Goal: Task Accomplishment & Management: Use online tool/utility

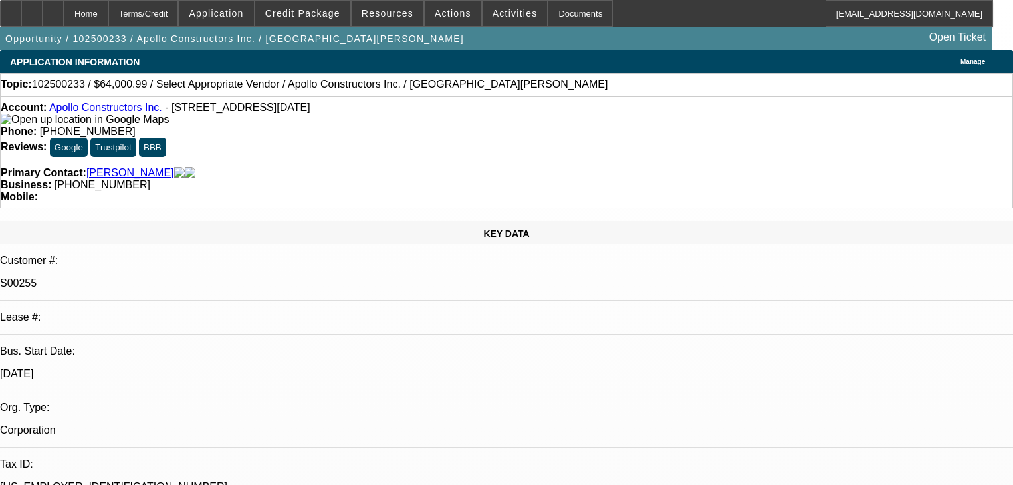
select select "0"
select select "2"
select select "0.1"
select select "4"
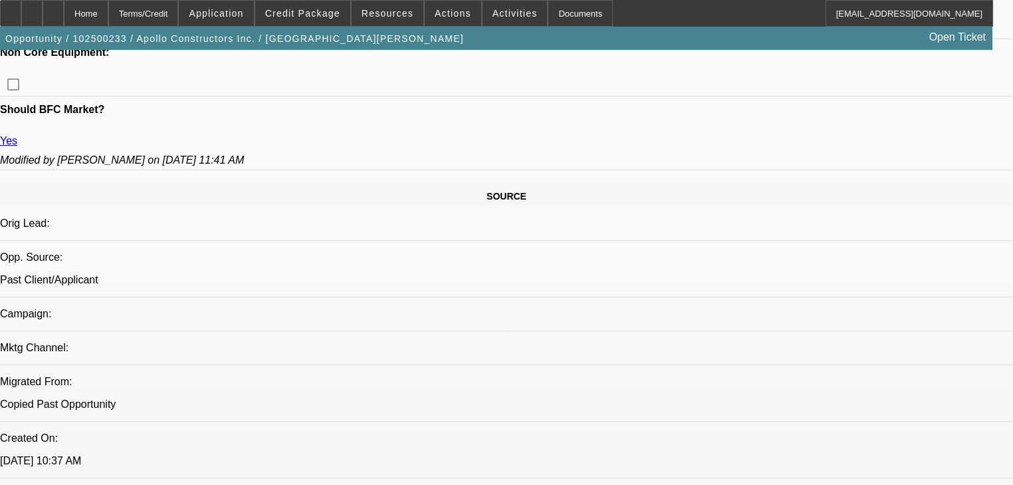
scroll to position [692, 0]
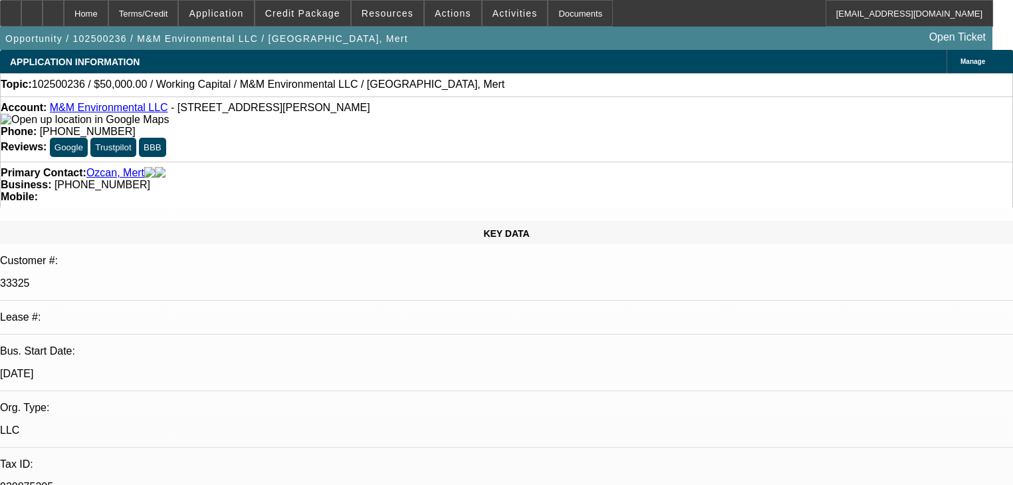
select select "0"
select select "2"
select select "0.1"
select select "4"
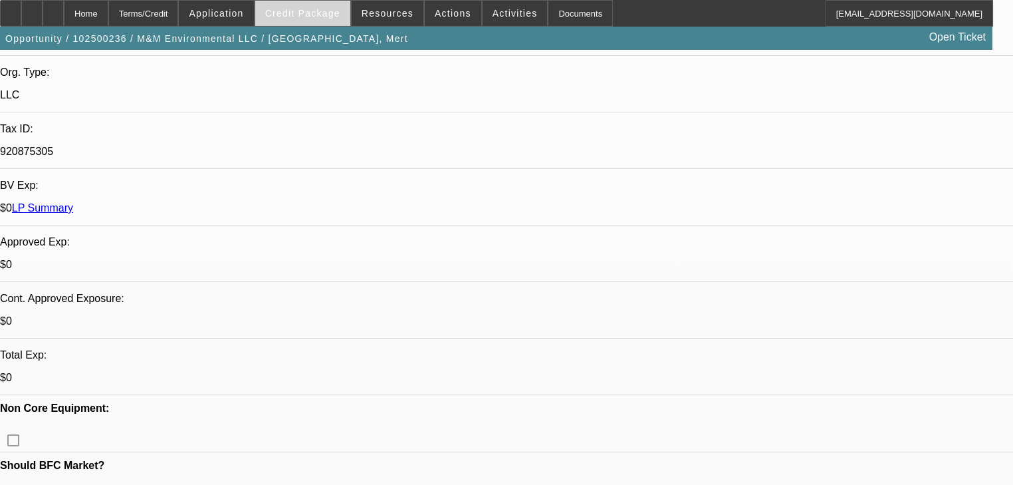
scroll to position [213, 0]
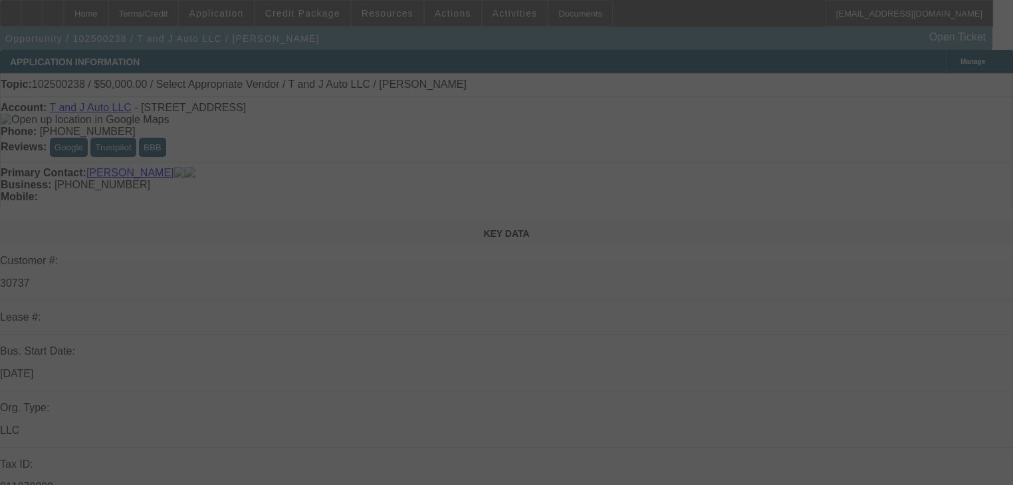
select select "0"
select select "2"
select select "0.1"
select select "4"
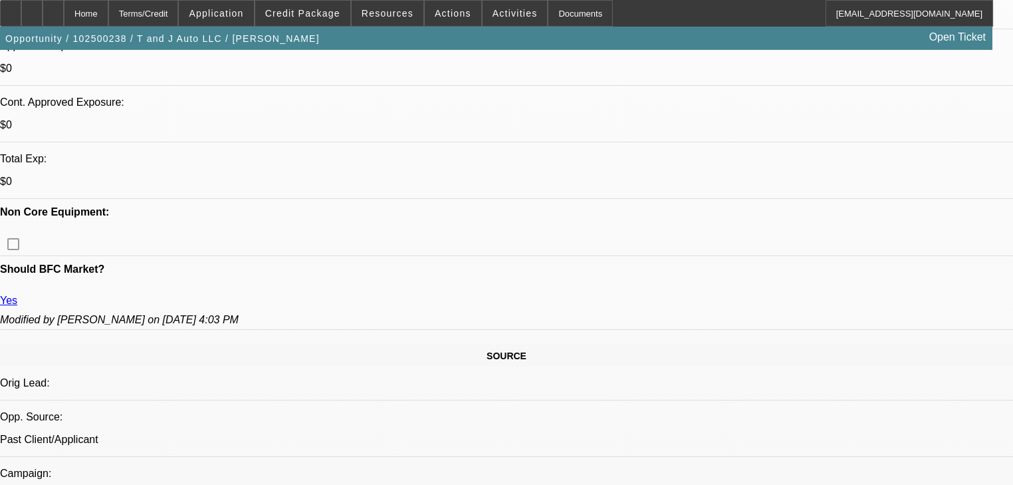
scroll to position [532, 0]
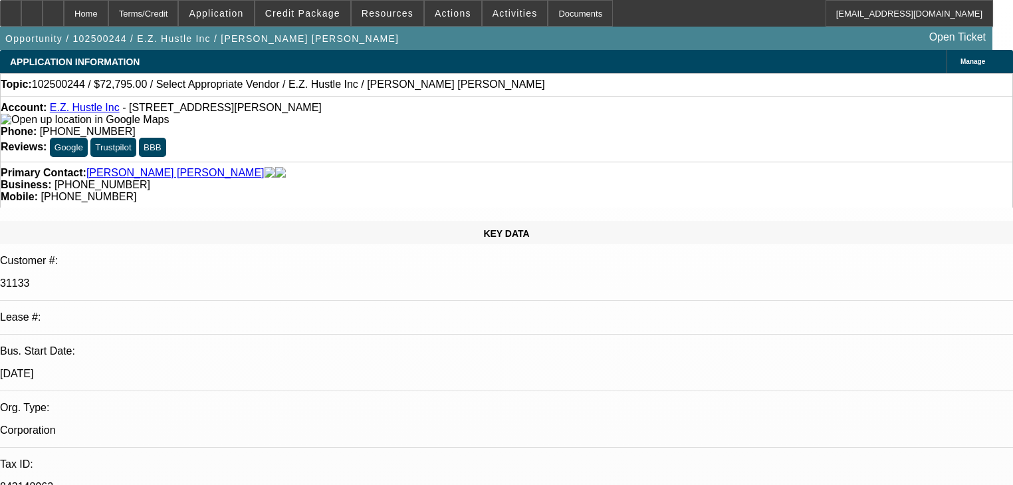
select select "0"
select select "2"
select select "0.1"
select select "4"
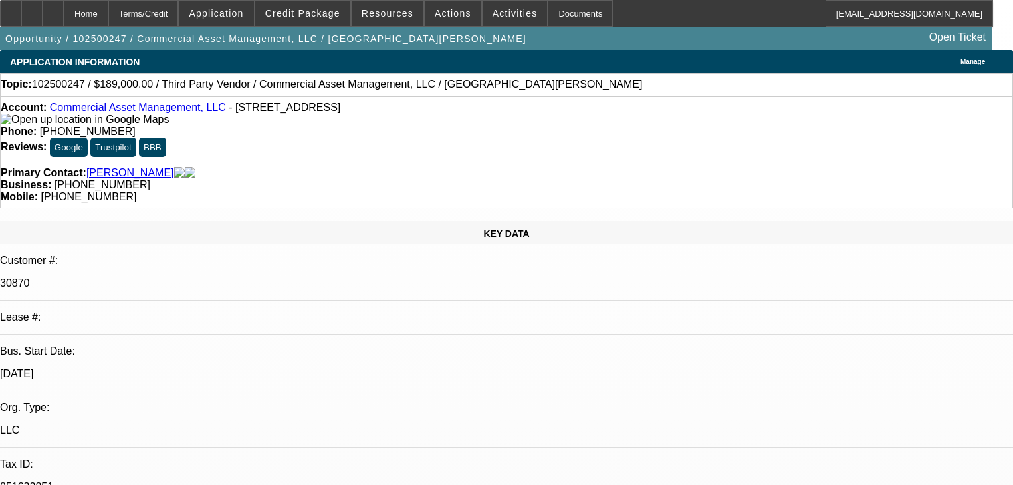
select select "0"
select select "2"
select select "0.1"
select select "4"
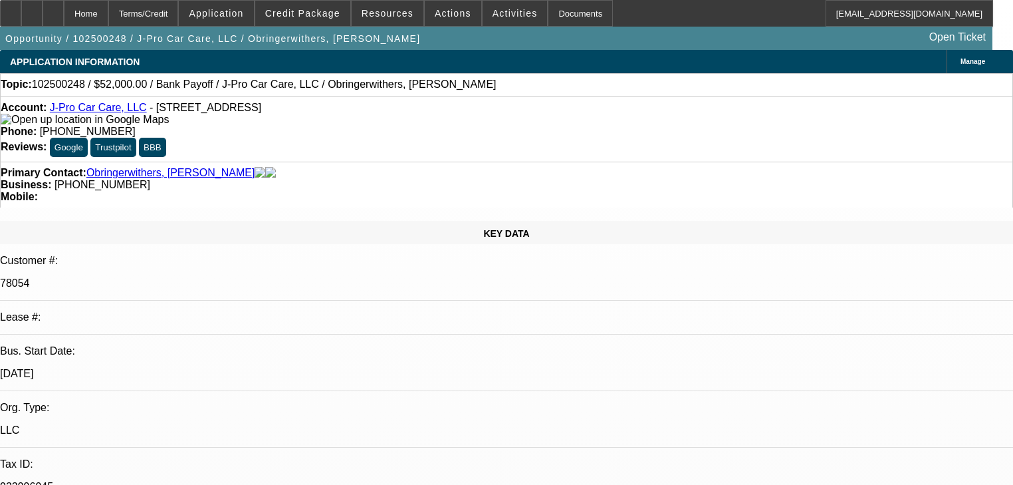
select select "0"
select select "2"
select select "0.1"
select select "4"
